Goal: Task Accomplishment & Management: Use online tool/utility

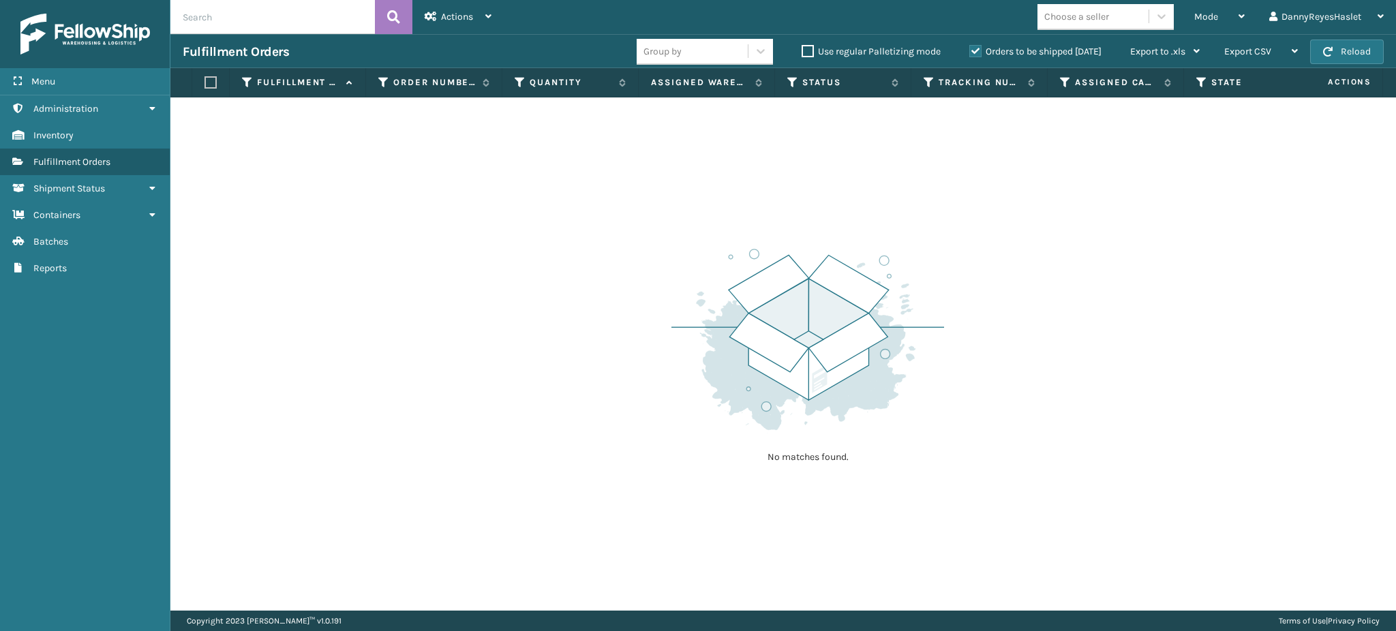
drag, startPoint x: 0, startPoint y: 0, endPoint x: 888, endPoint y: 105, distance: 894.5
click at [888, 105] on td "No matches found." at bounding box center [864, 105] width 1389 height 16
click at [1219, 12] on div "Mode" at bounding box center [1219, 17] width 50 height 34
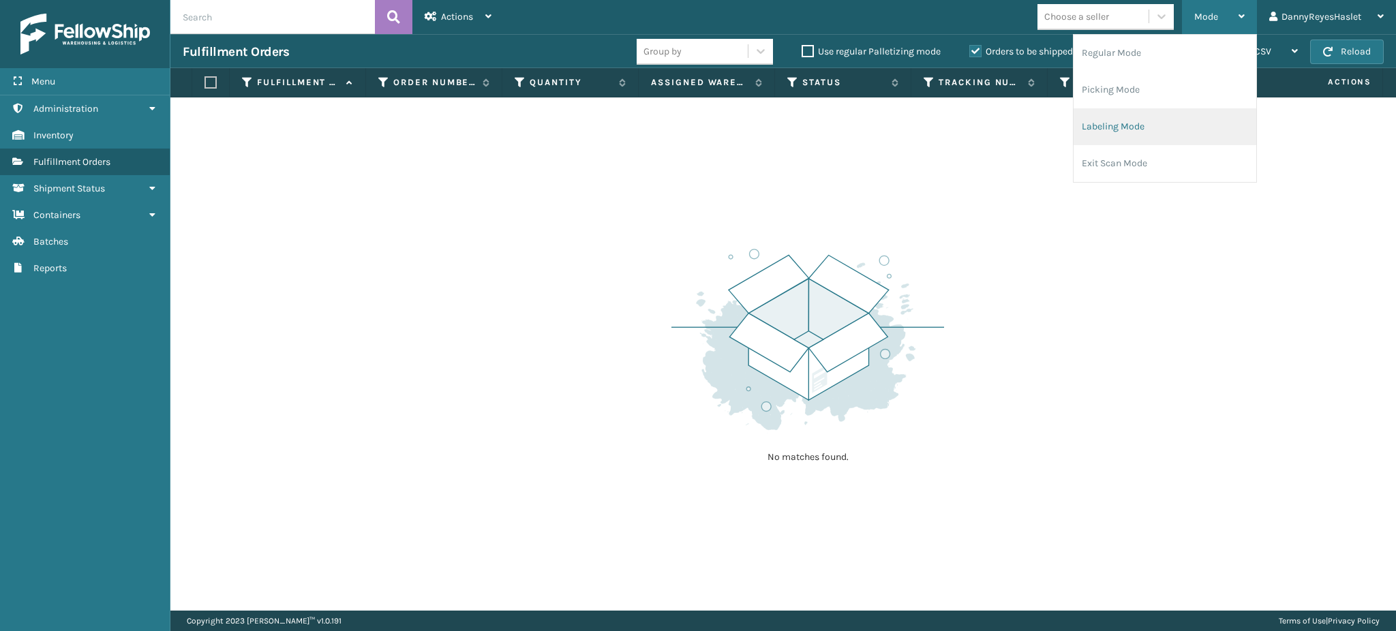
click at [1141, 132] on li "Labeling Mode" at bounding box center [1165, 126] width 183 height 37
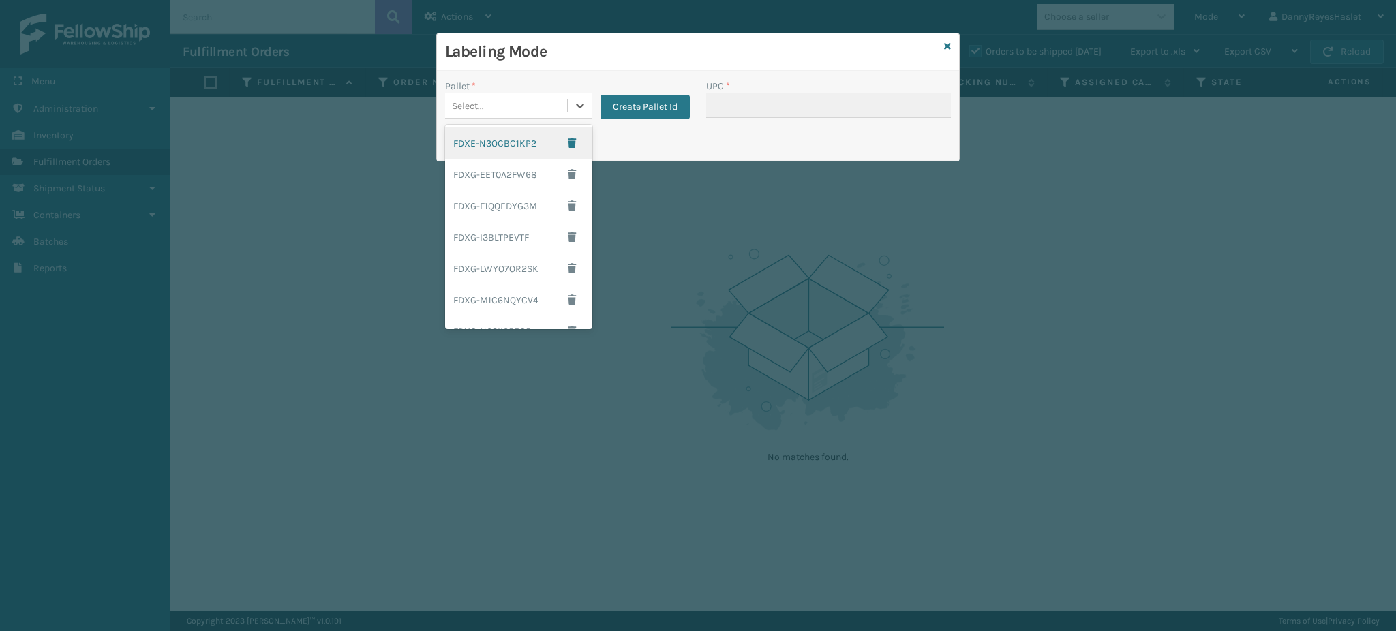
drag, startPoint x: 579, startPoint y: 114, endPoint x: 491, endPoint y: 148, distance: 94.3
click at [491, 148] on div "FDXE-N3OCBC1KP2" at bounding box center [518, 142] width 147 height 31
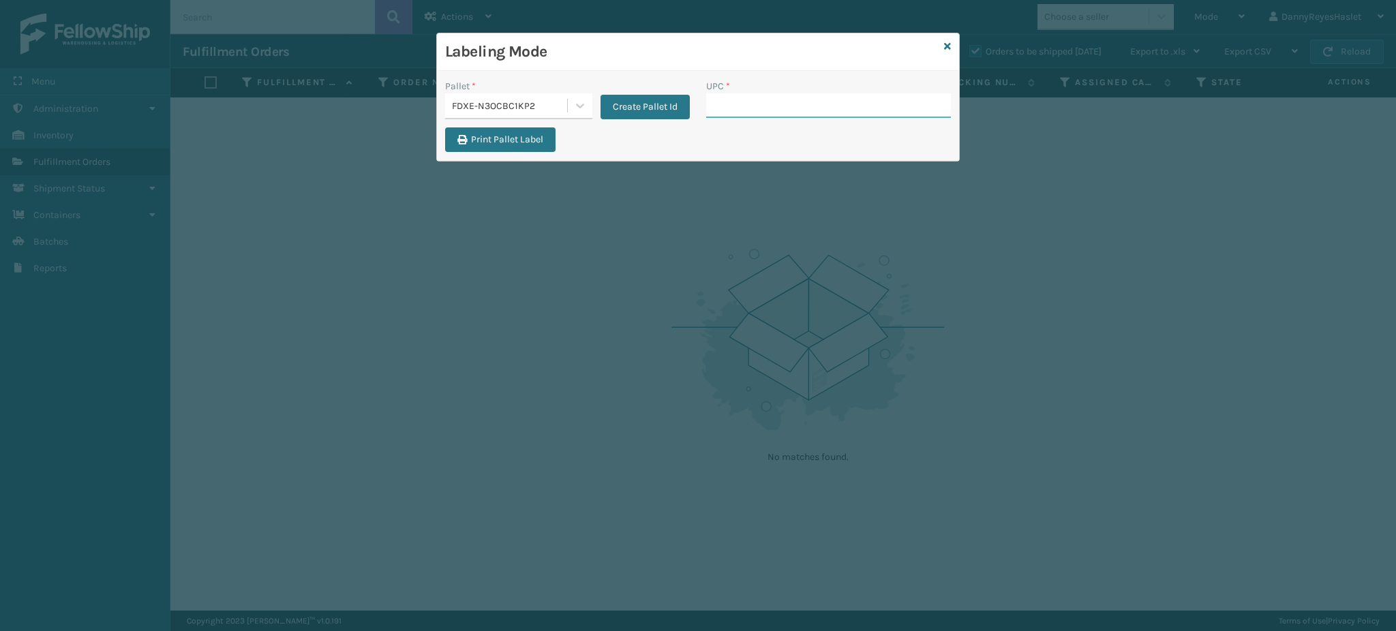
click at [757, 102] on input "UPC *" at bounding box center [828, 105] width 245 height 25
click at [622, 115] on button "Create Pallet Id" at bounding box center [645, 107] width 89 height 25
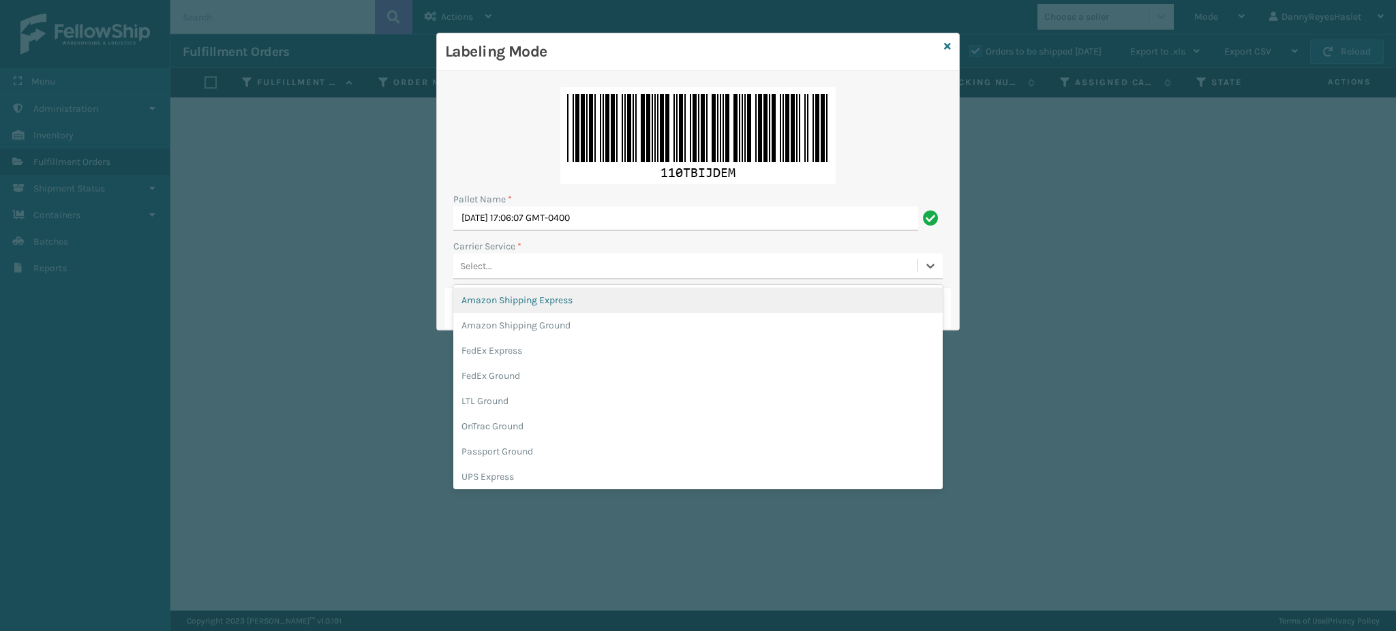
click at [675, 271] on div "Select..." at bounding box center [685, 266] width 464 height 22
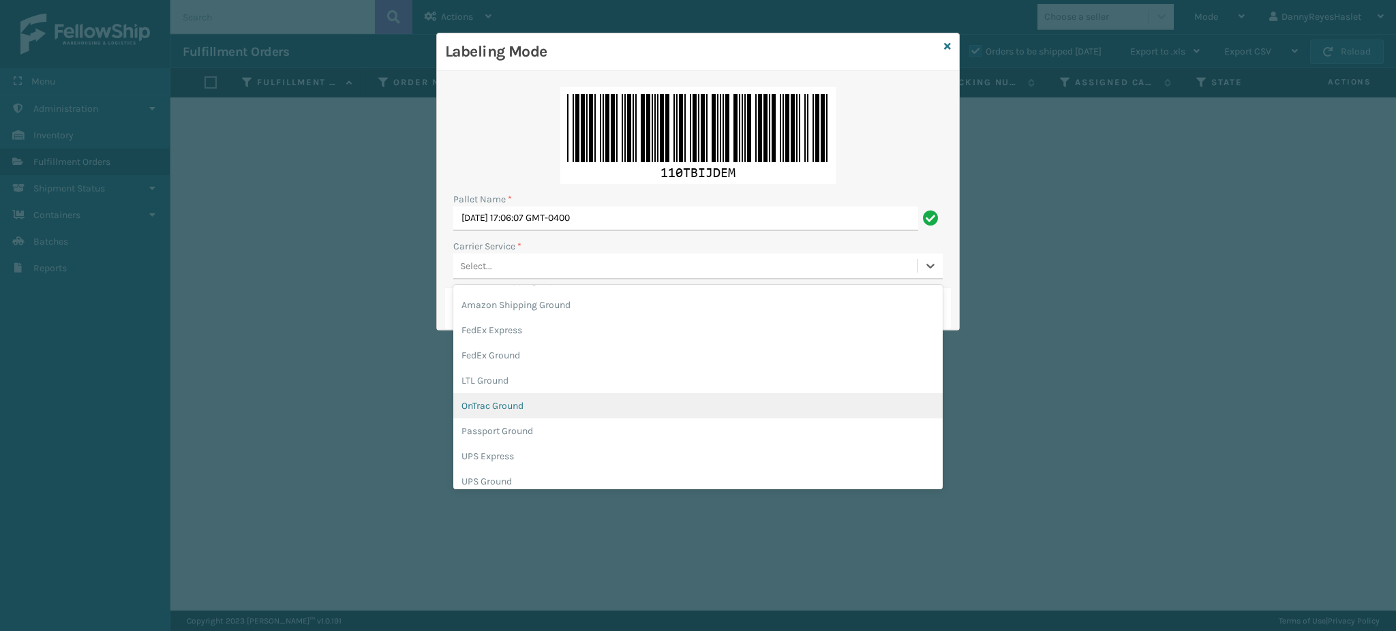
scroll to position [22, 0]
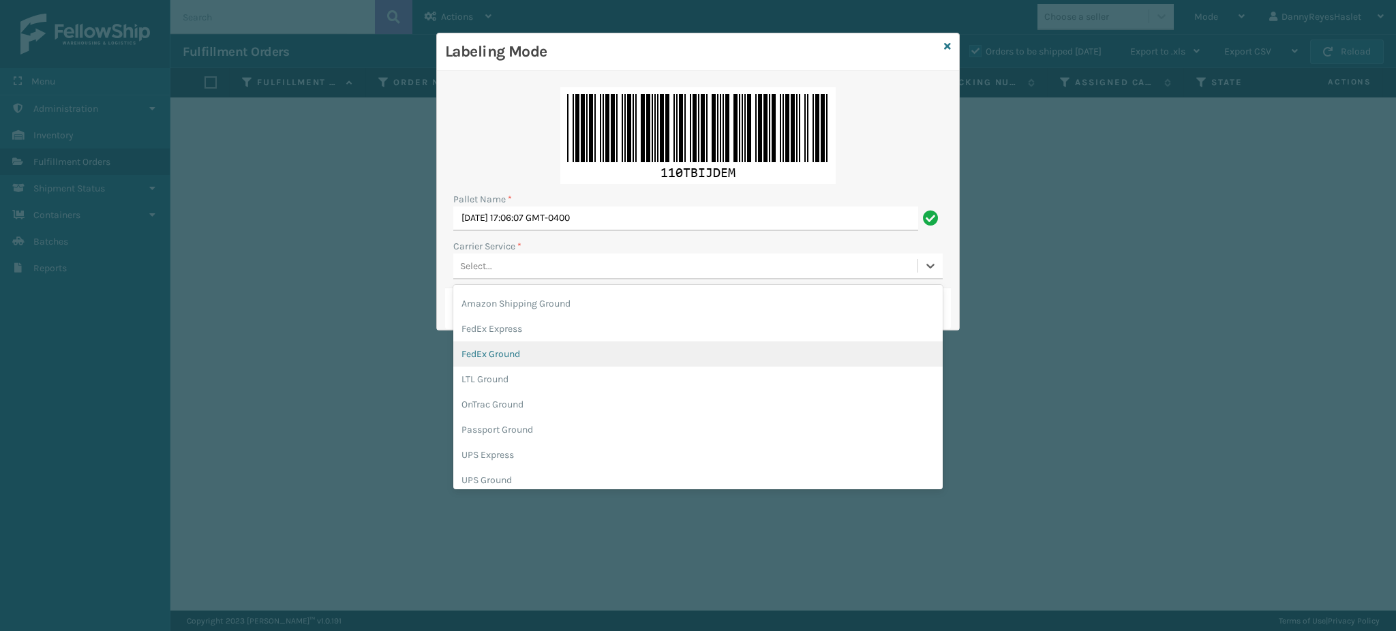
click at [782, 348] on div "FedEx Ground" at bounding box center [698, 354] width 490 height 25
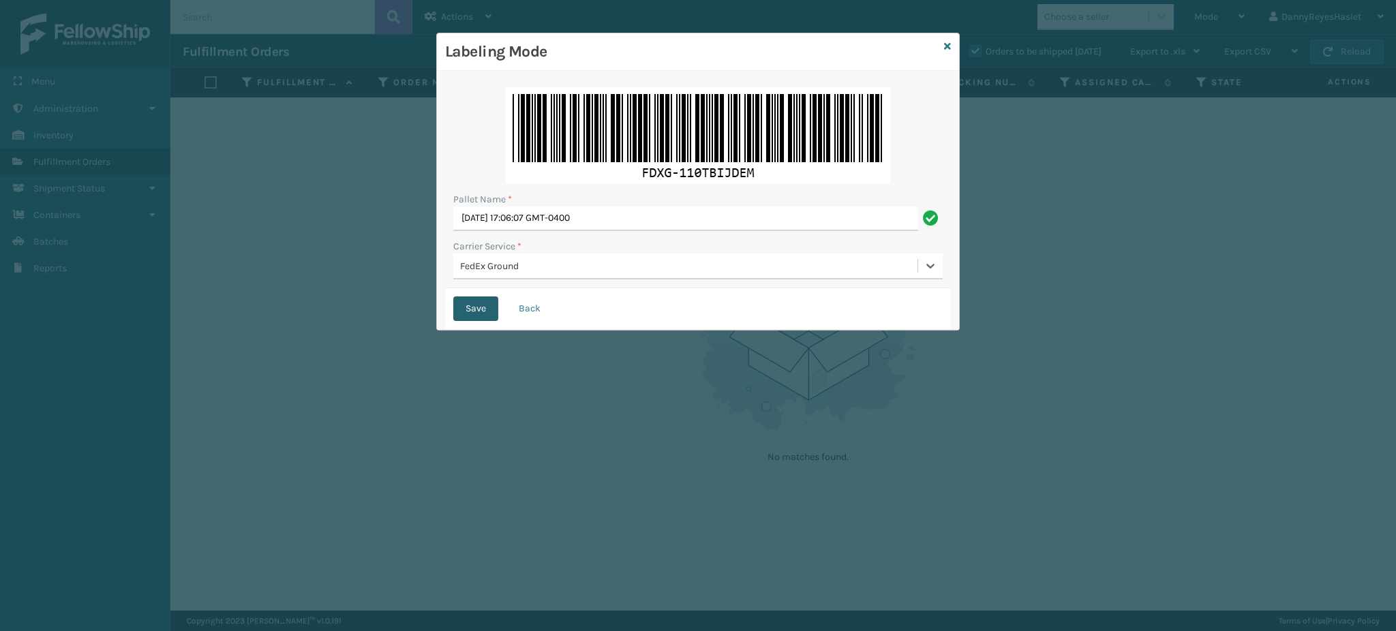
click at [471, 310] on button "Save" at bounding box center [475, 309] width 45 height 25
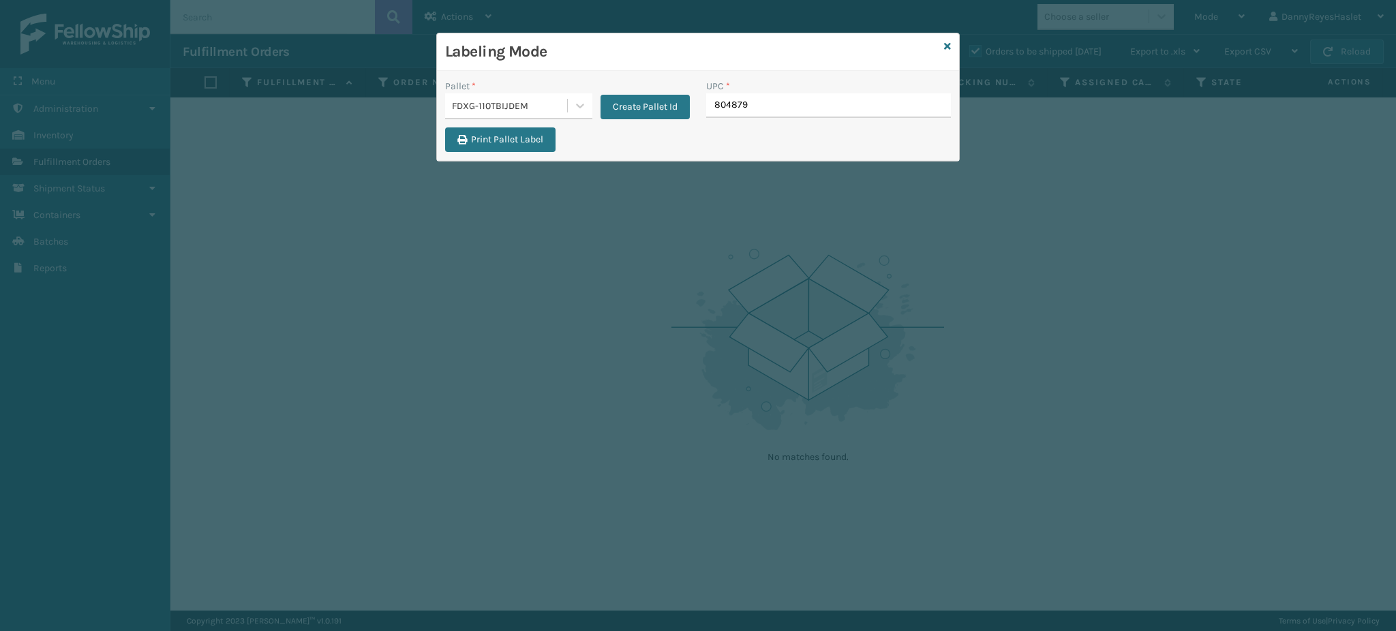
type input "8048794"
type input "8409851"
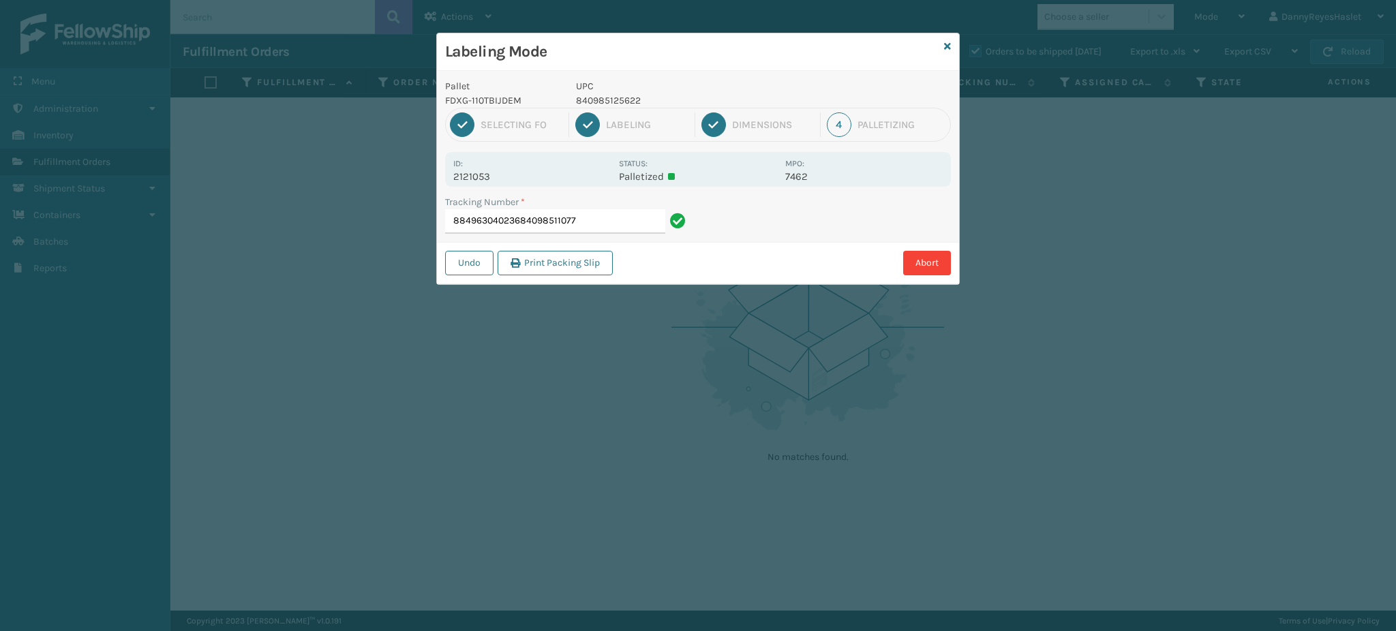
type input "884963040236840985110772"
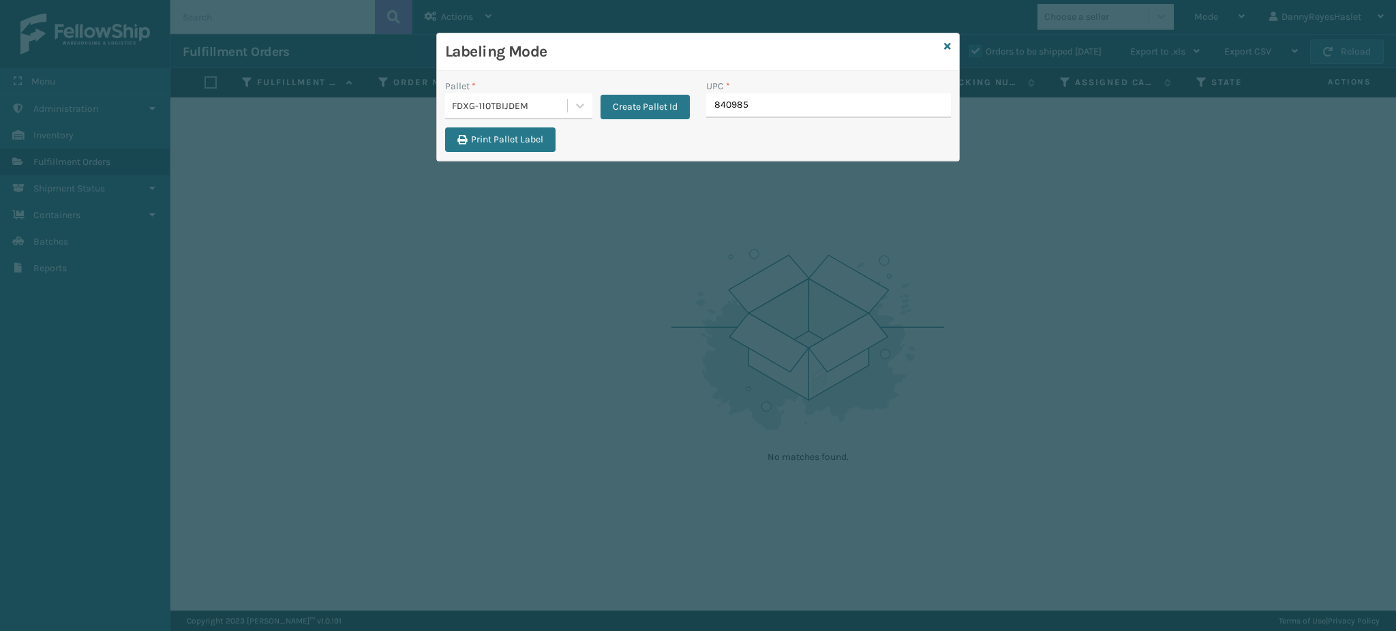
type input "8409851"
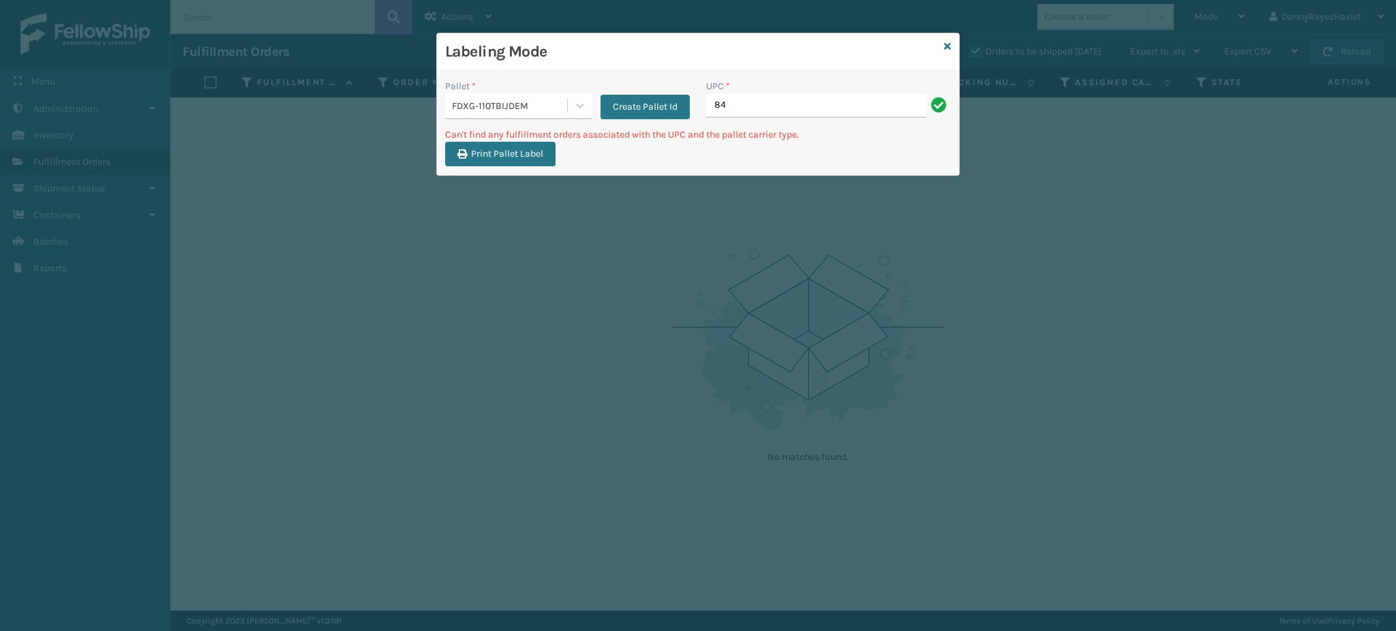
type input "8"
type input "MIL-HK612-6"
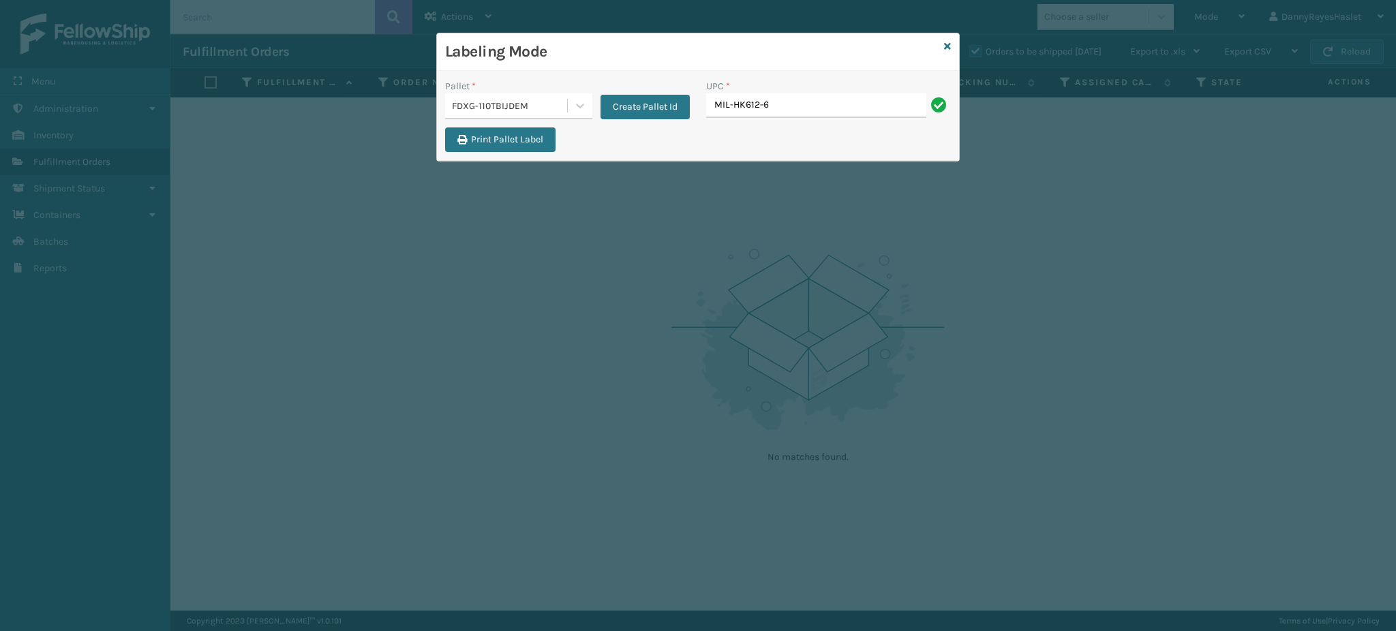
type input "MIL-HK612-6"
click at [644, 245] on div "Labeling Mode Pallet * FDXG-110TBIJDEM Create Pallet Id UPC * Print Pallet Label" at bounding box center [698, 315] width 1396 height 631
type input "MIL-HK612-6"
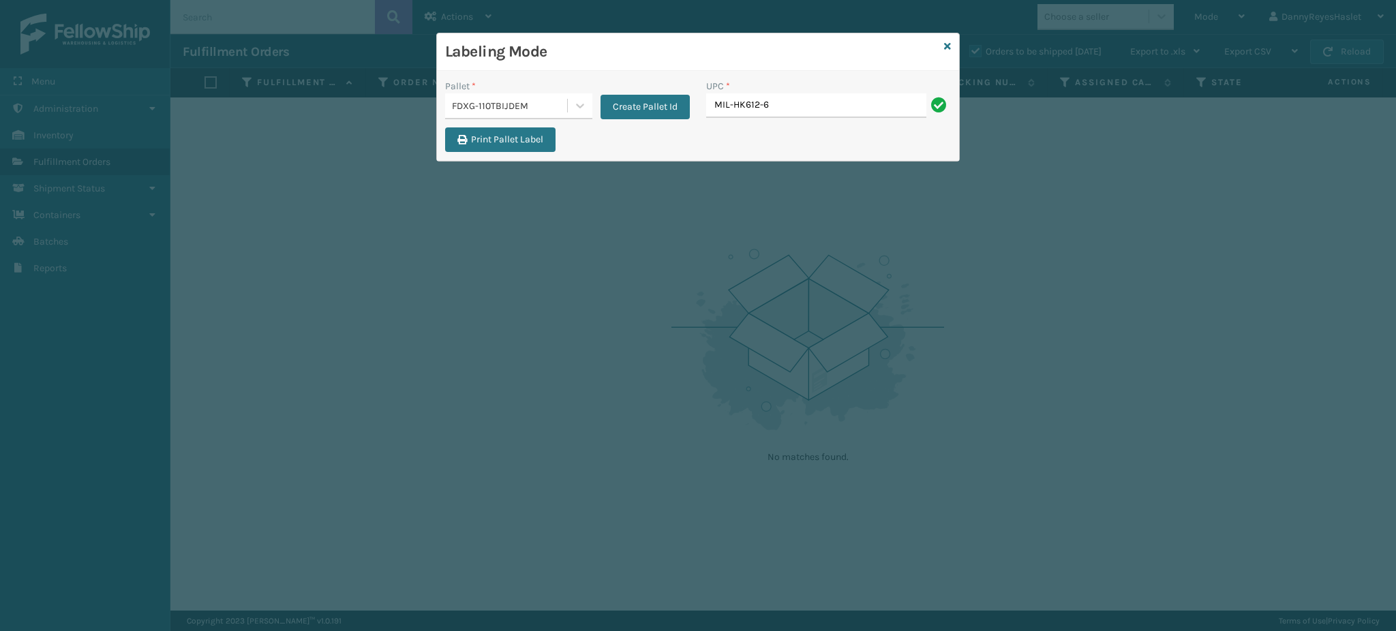
type input "MIL-HK612-6"
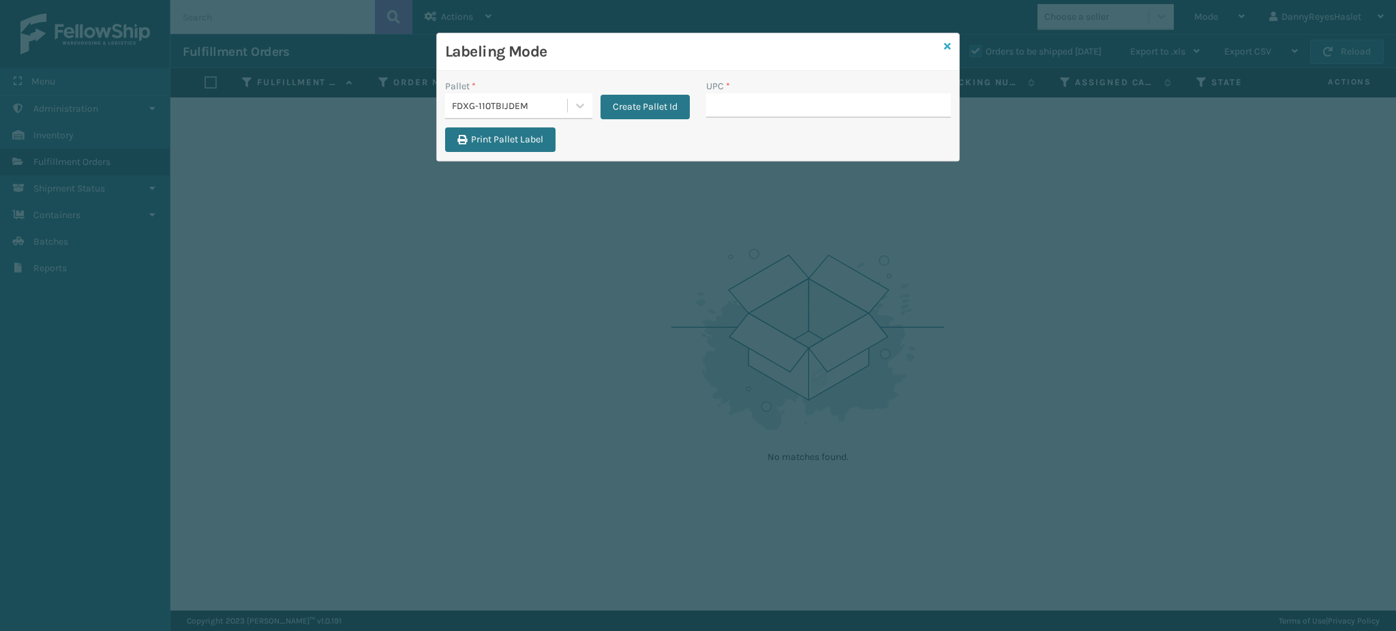
click at [947, 44] on icon at bounding box center [947, 47] width 7 height 10
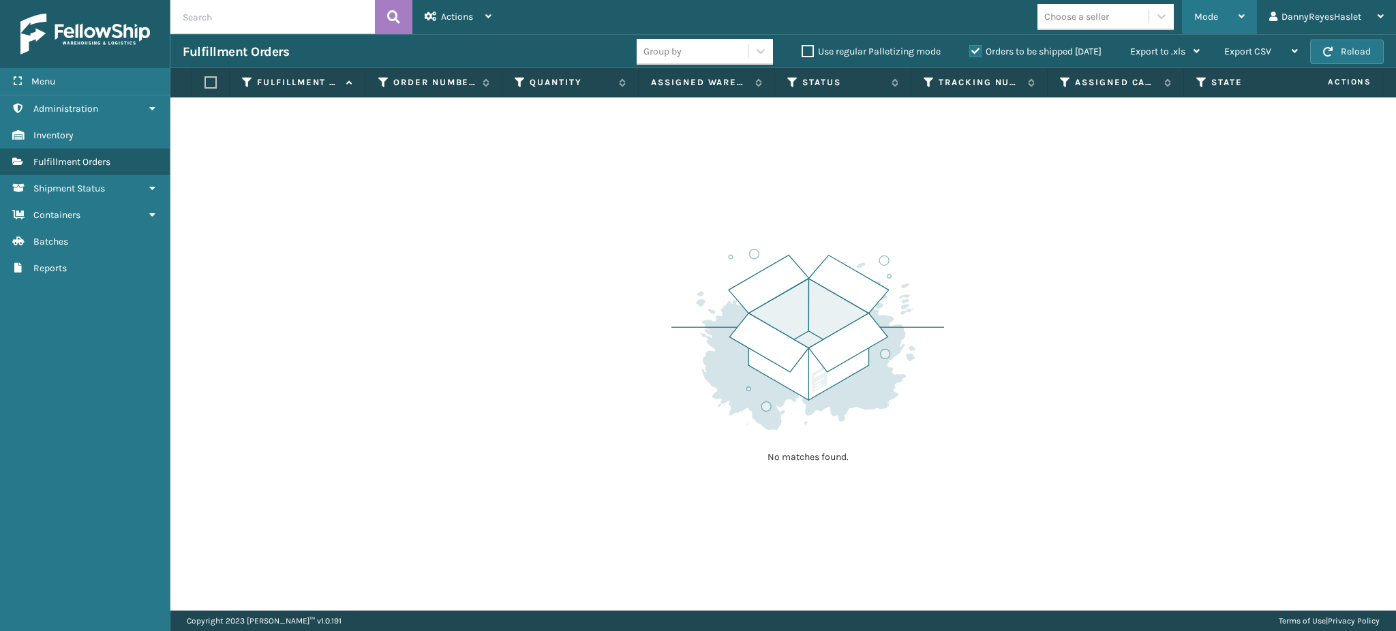
click at [1237, 21] on div "Mode" at bounding box center [1219, 17] width 50 height 34
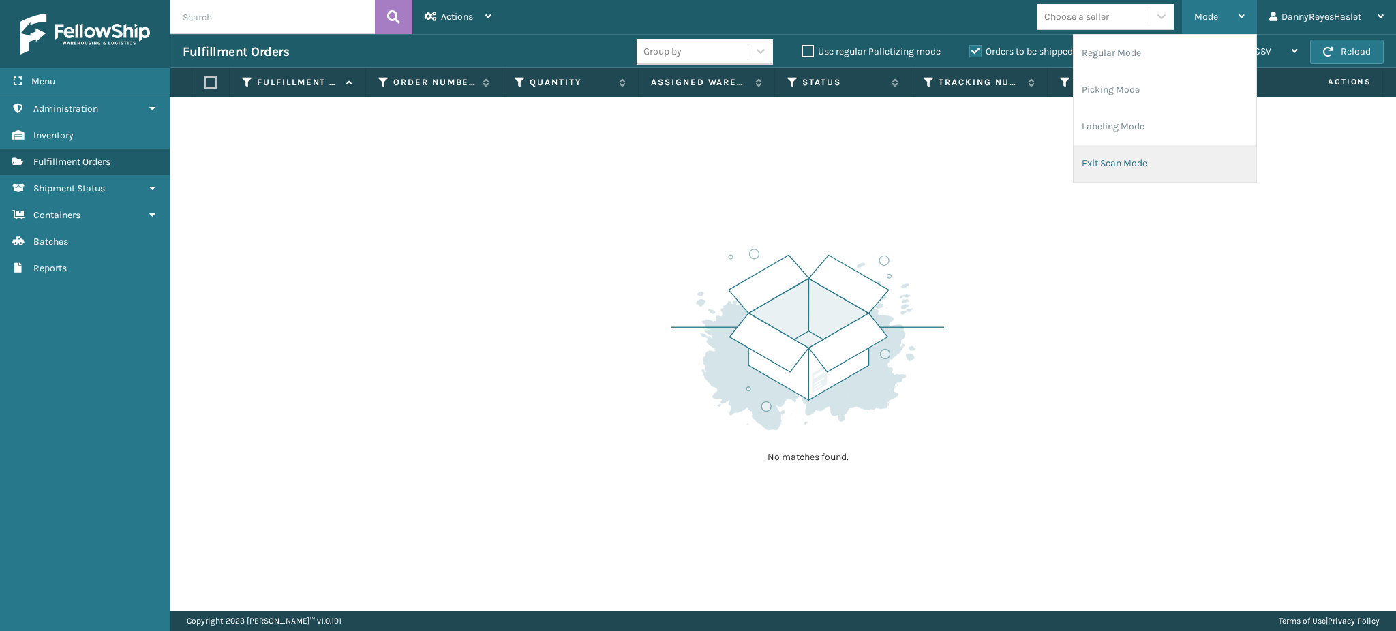
click at [1166, 160] on li "Exit Scan Mode" at bounding box center [1165, 163] width 183 height 37
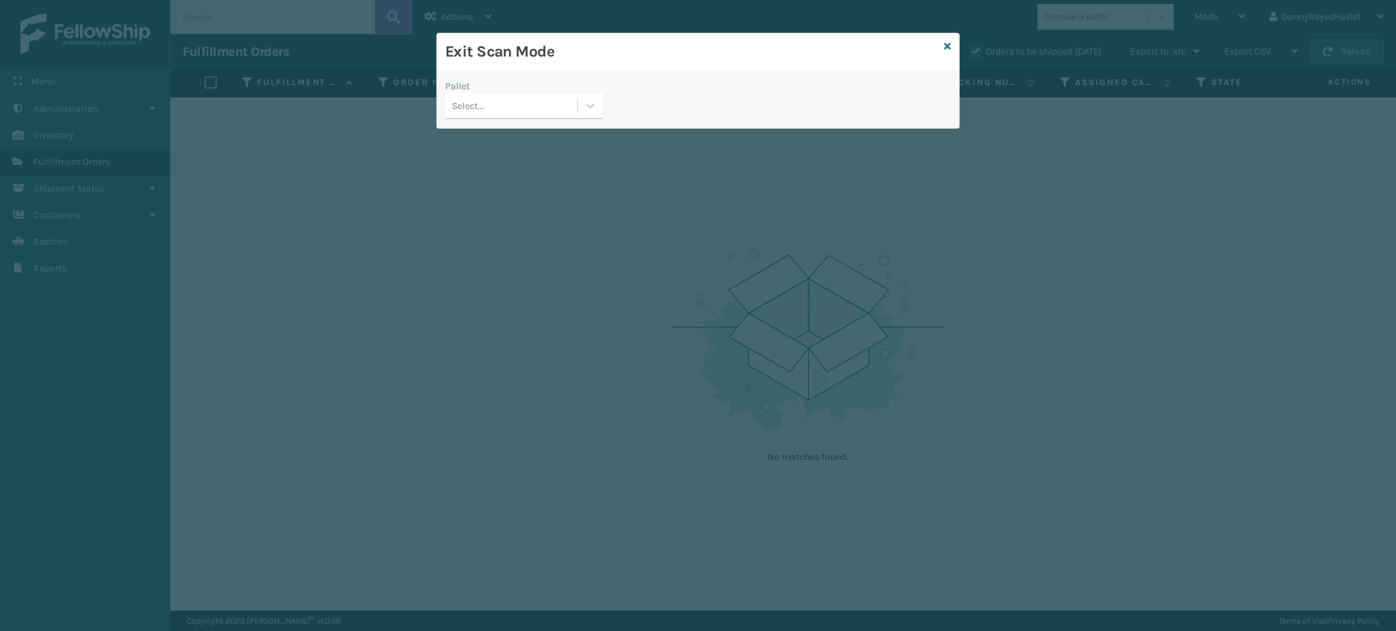
click at [511, 100] on div "Select..." at bounding box center [511, 106] width 132 height 22
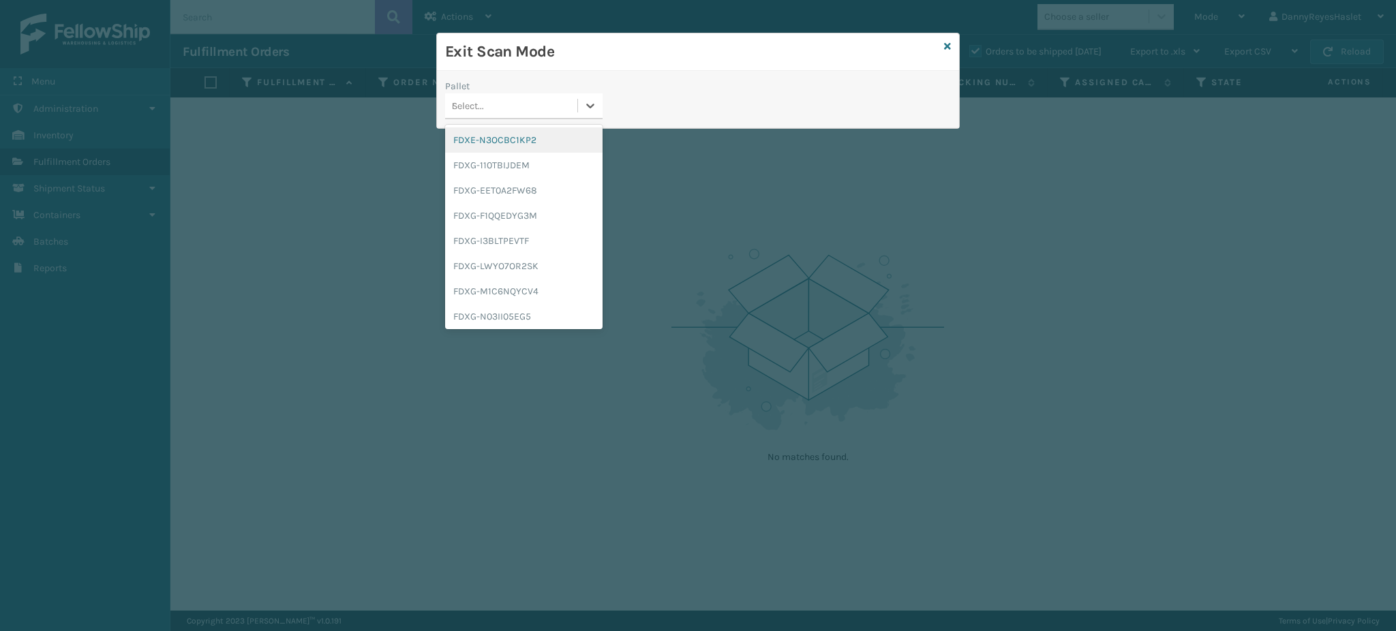
type input "FDXG-110TBIJDE"
